Goal: Navigation & Orientation: Find specific page/section

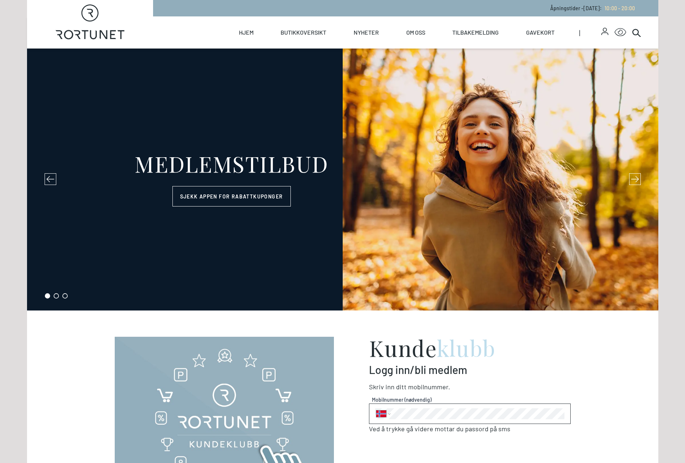
select select "NO"
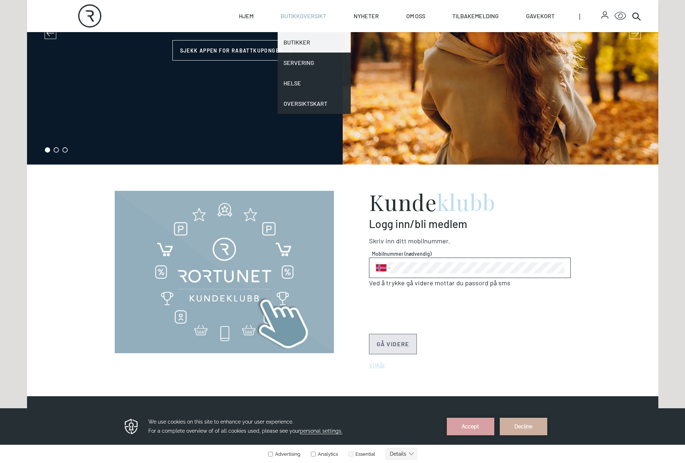
click at [296, 40] on link "Butikker" at bounding box center [313, 42] width 73 height 20
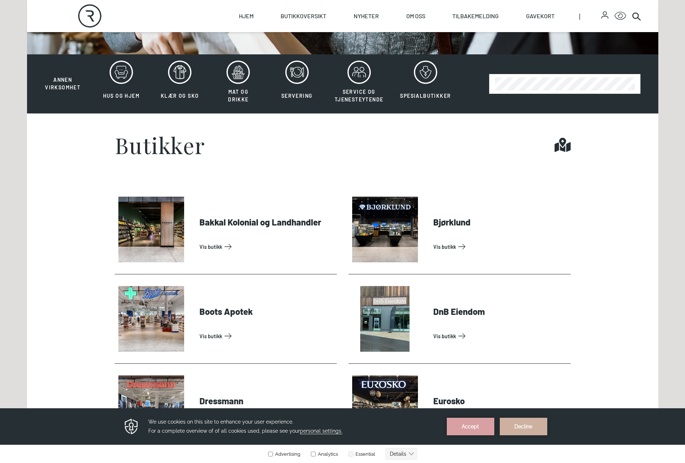
scroll to position [219, 0]
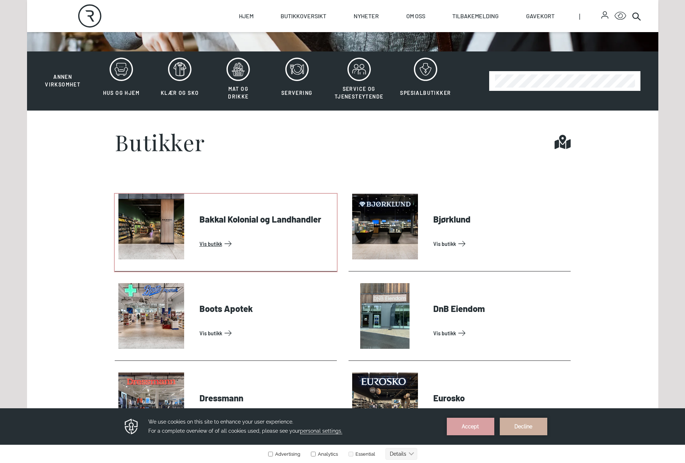
click at [207, 244] on link "Vis butikk" at bounding box center [266, 244] width 134 height 12
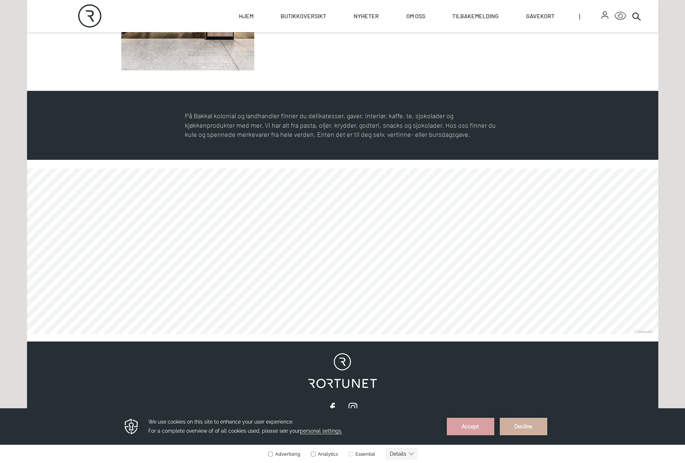
scroll to position [365, 0]
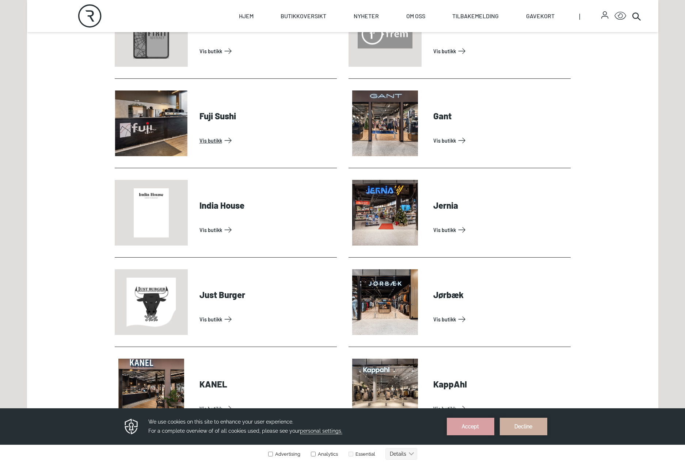
scroll to position [694, 0]
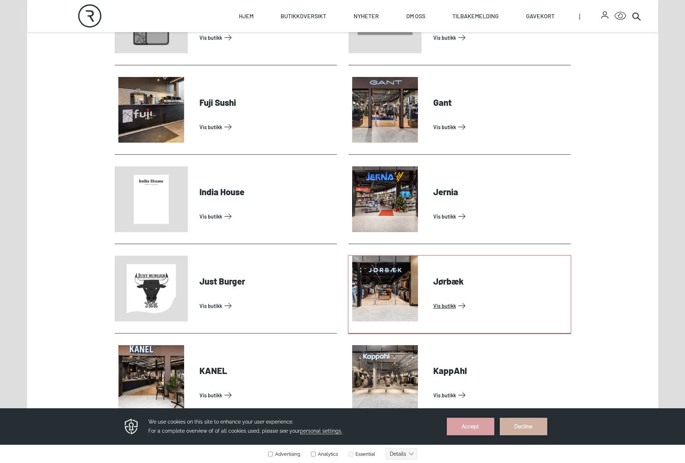
click at [442, 305] on link "Vis butikk" at bounding box center [500, 306] width 134 height 12
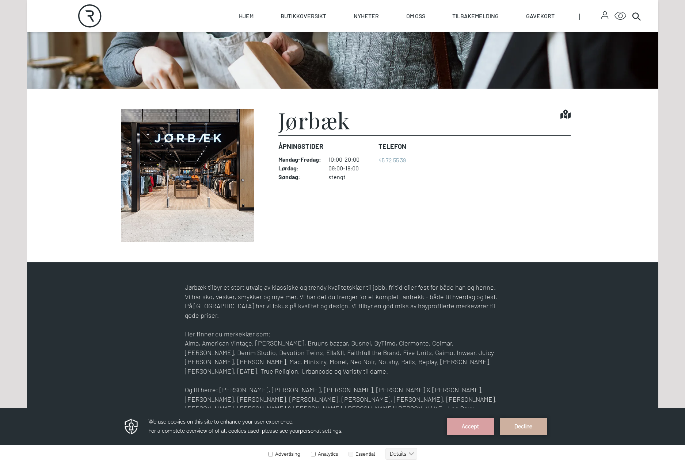
scroll to position [183, 0]
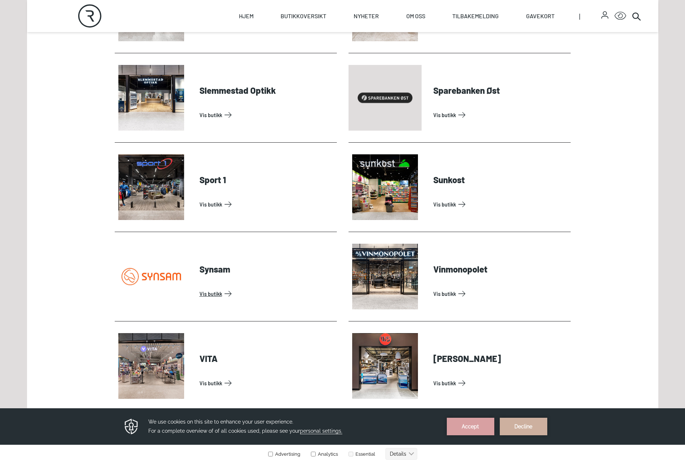
scroll to position [2154, 0]
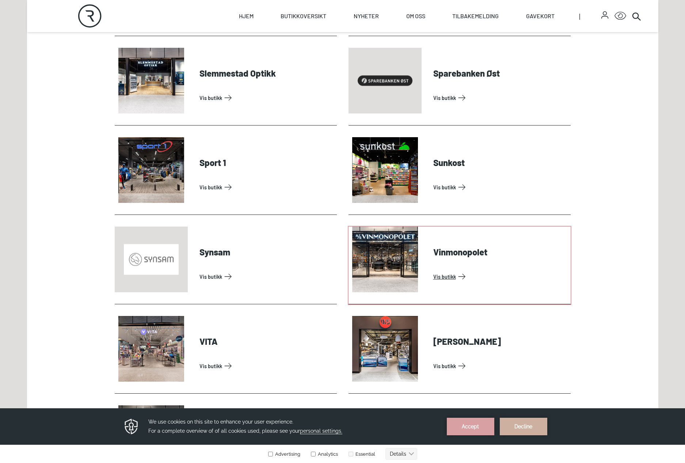
click at [444, 276] on link "Vis butikk" at bounding box center [500, 277] width 134 height 12
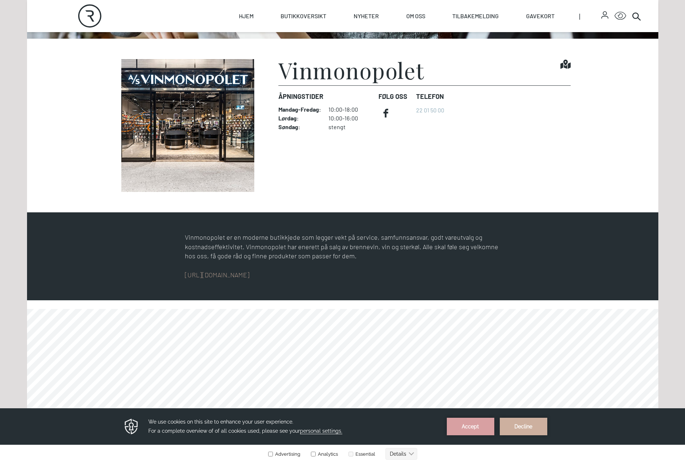
scroll to position [201, 0]
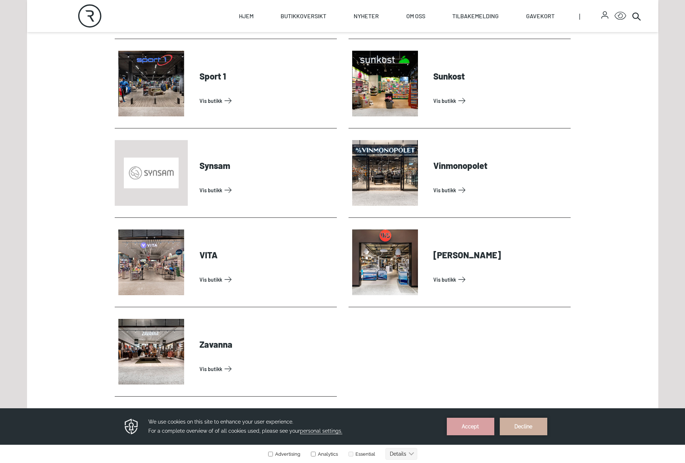
scroll to position [2263, 0]
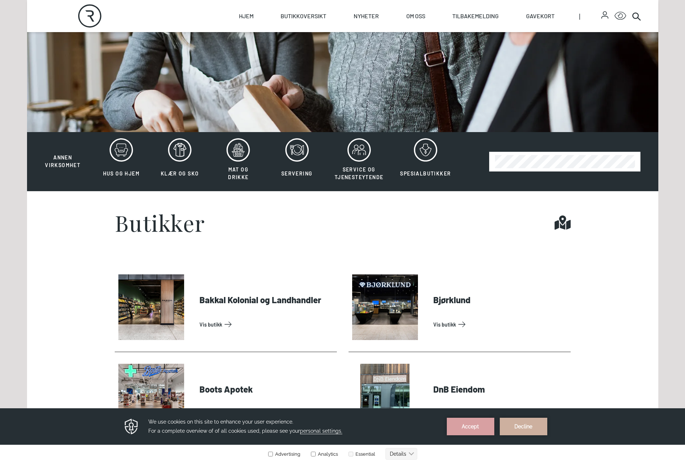
scroll to position [183, 0]
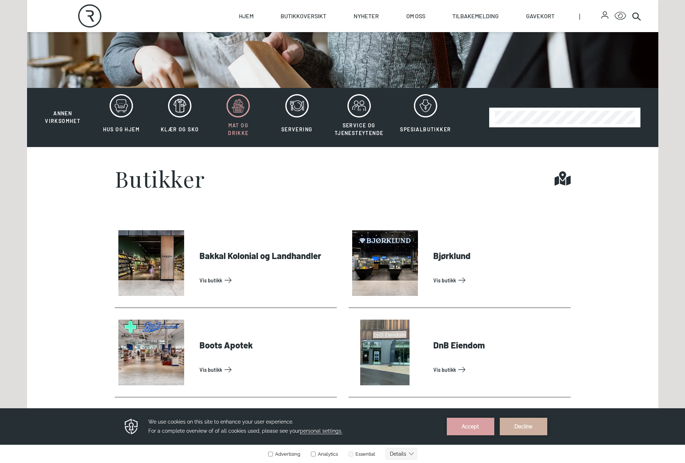
click at [237, 128] on span "Mat og drikke" at bounding box center [238, 129] width 20 height 14
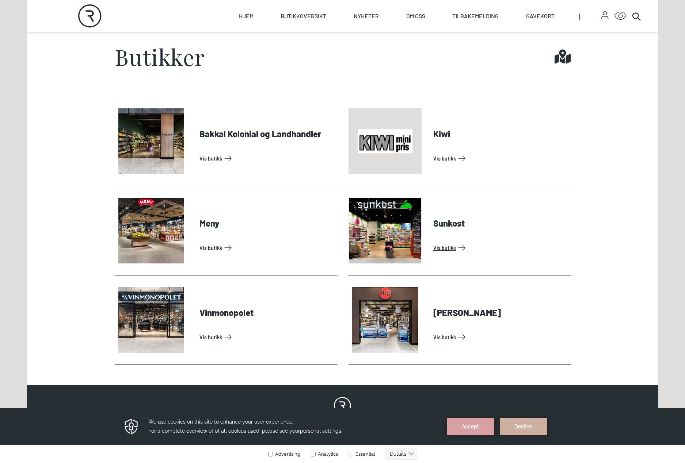
scroll to position [292, 0]
